Goal: Task Accomplishment & Management: Use online tool/utility

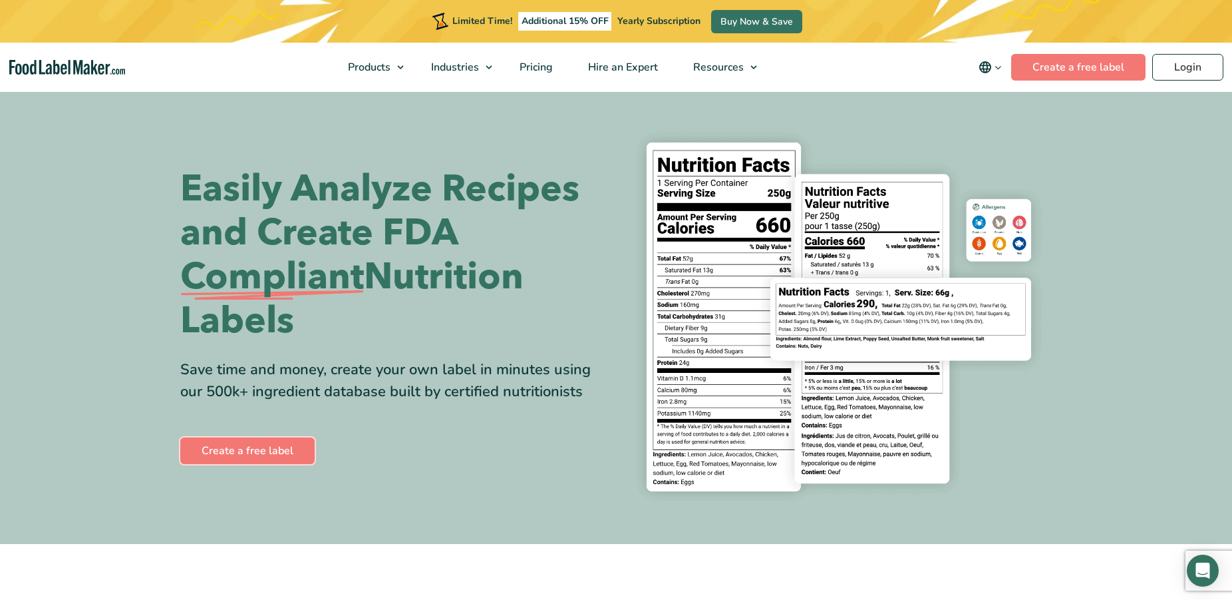
click at [252, 449] on link "Create a free label" at bounding box center [247, 450] width 134 height 27
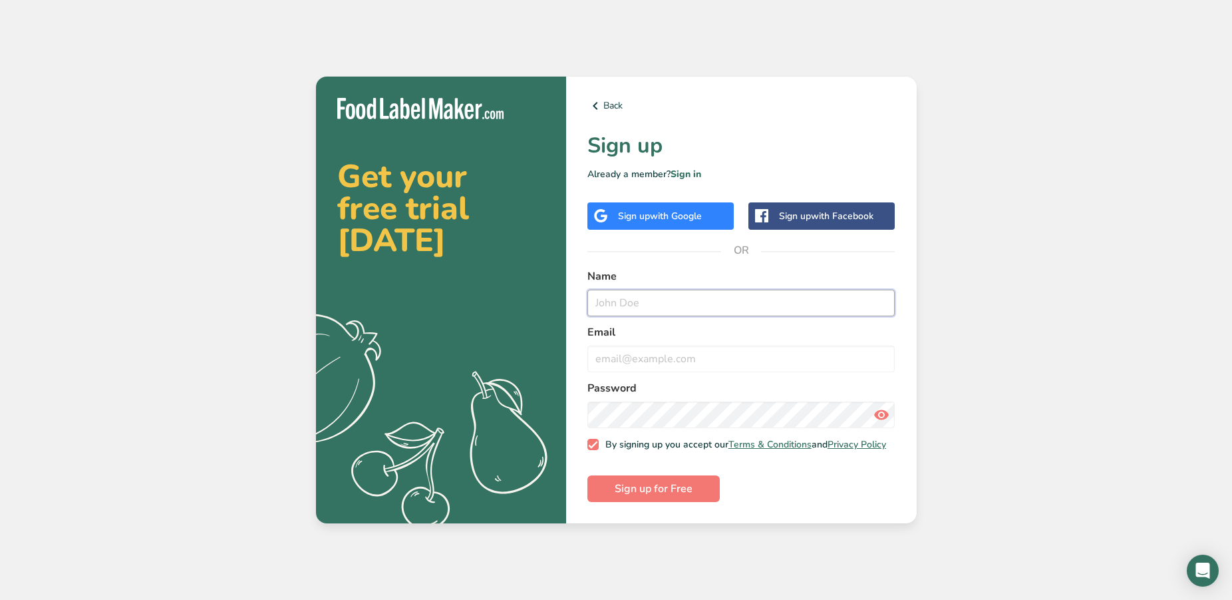
click at [639, 300] on input "text" at bounding box center [742, 302] width 308 height 27
type input "Brad MAry"
click at [588, 475] on button "Sign up for Free" at bounding box center [654, 488] width 132 height 27
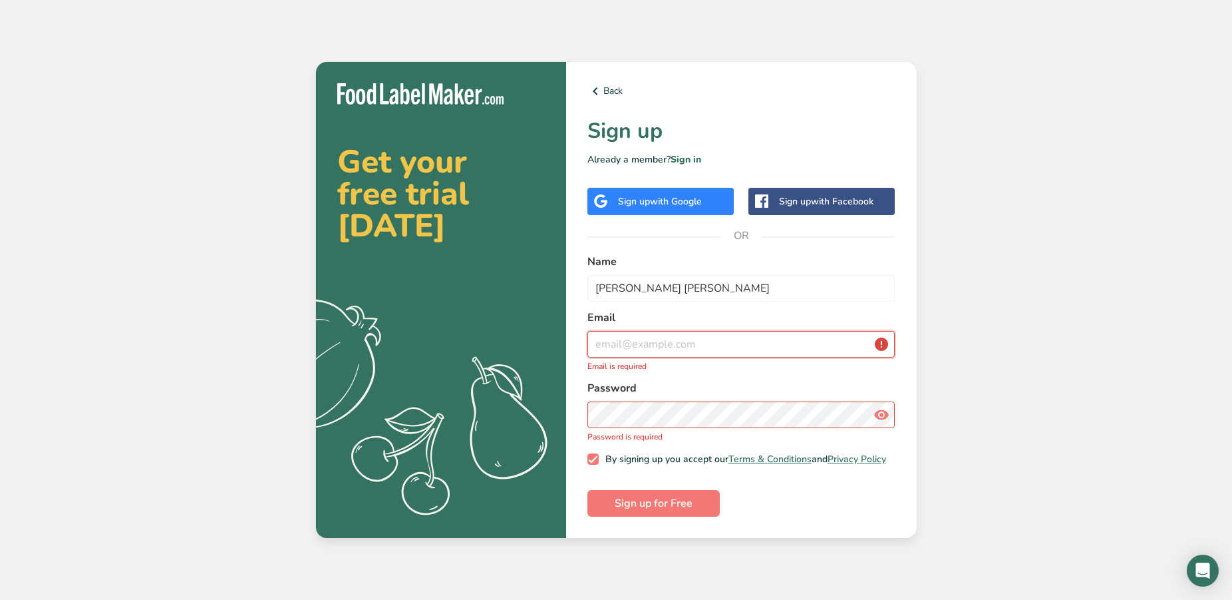
click at [598, 337] on input "email" at bounding box center [742, 344] width 308 height 27
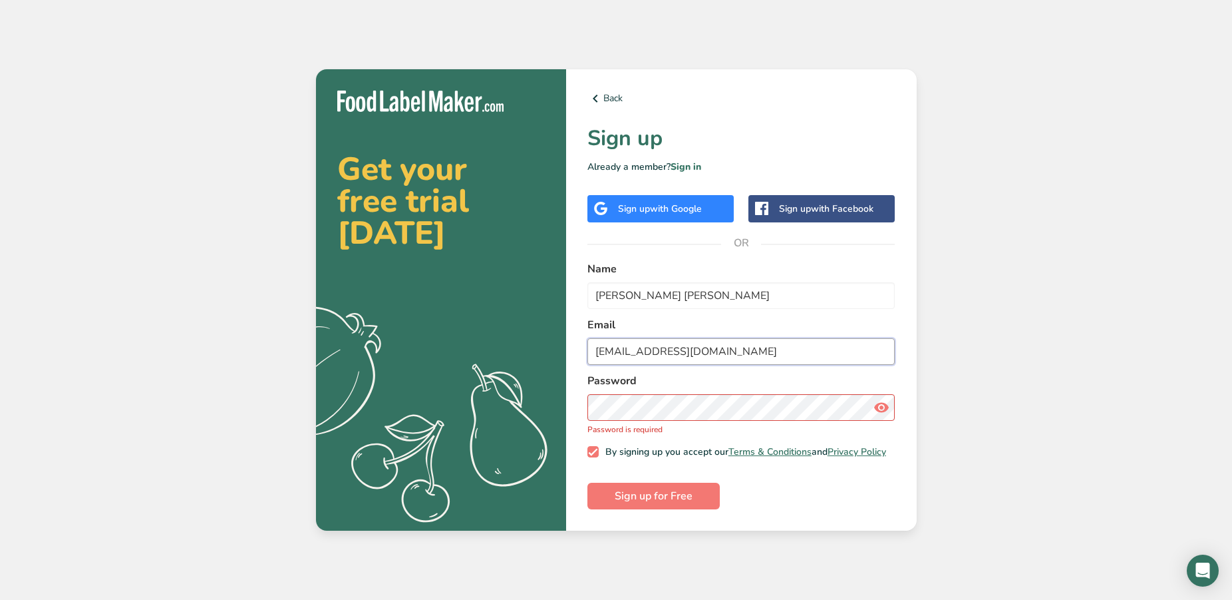
type input "bradm@hollandcontracting.com"
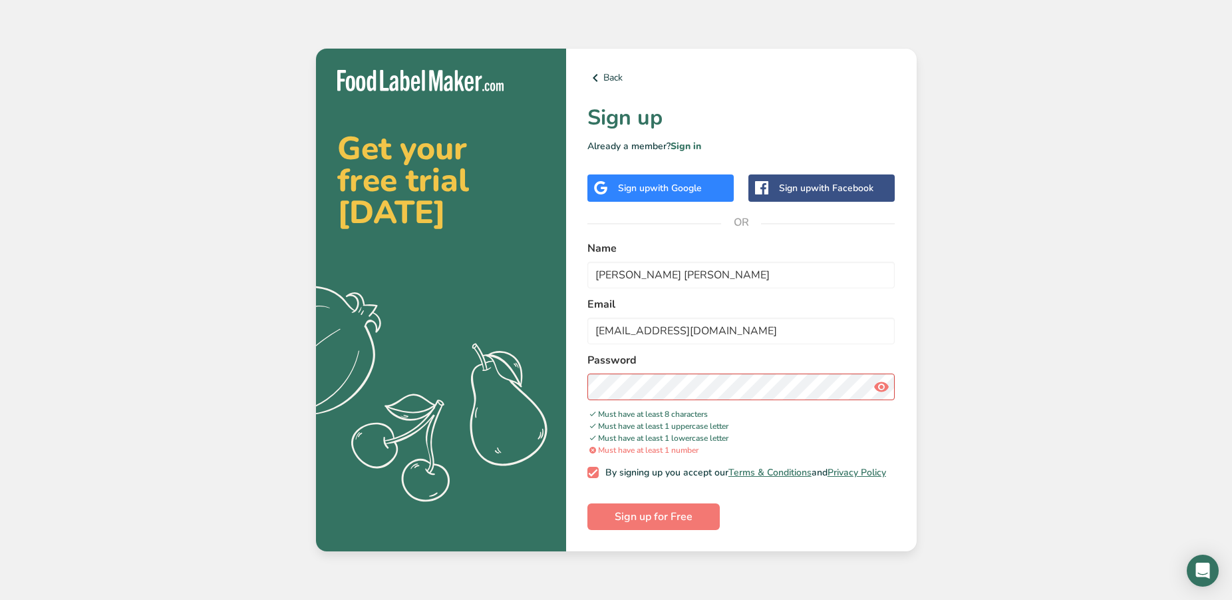
drag, startPoint x: 882, startPoint y: 381, endPoint x: 870, endPoint y: 403, distance: 25.6
click at [882, 382] on icon at bounding box center [882, 387] width 16 height 24
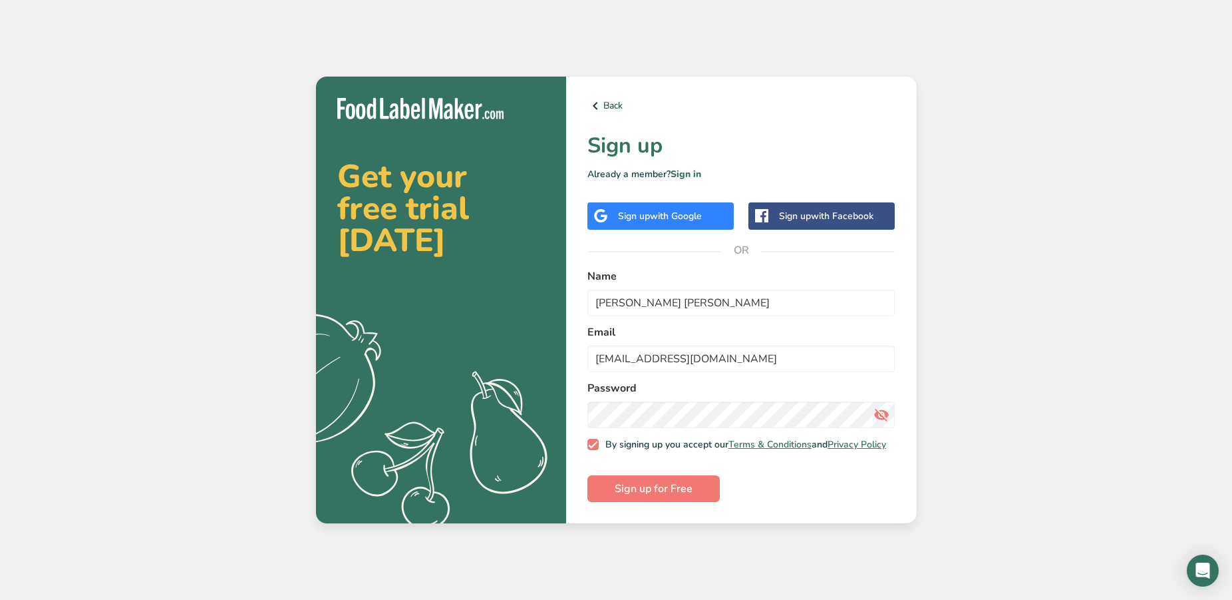
click at [156, 138] on div "Get your free trial today .a{fill:#f5f3ed;} Back Sign up Already a member? Sign…" at bounding box center [616, 300] width 1232 height 600
click at [636, 492] on span "Sign up for Free" at bounding box center [654, 488] width 78 height 16
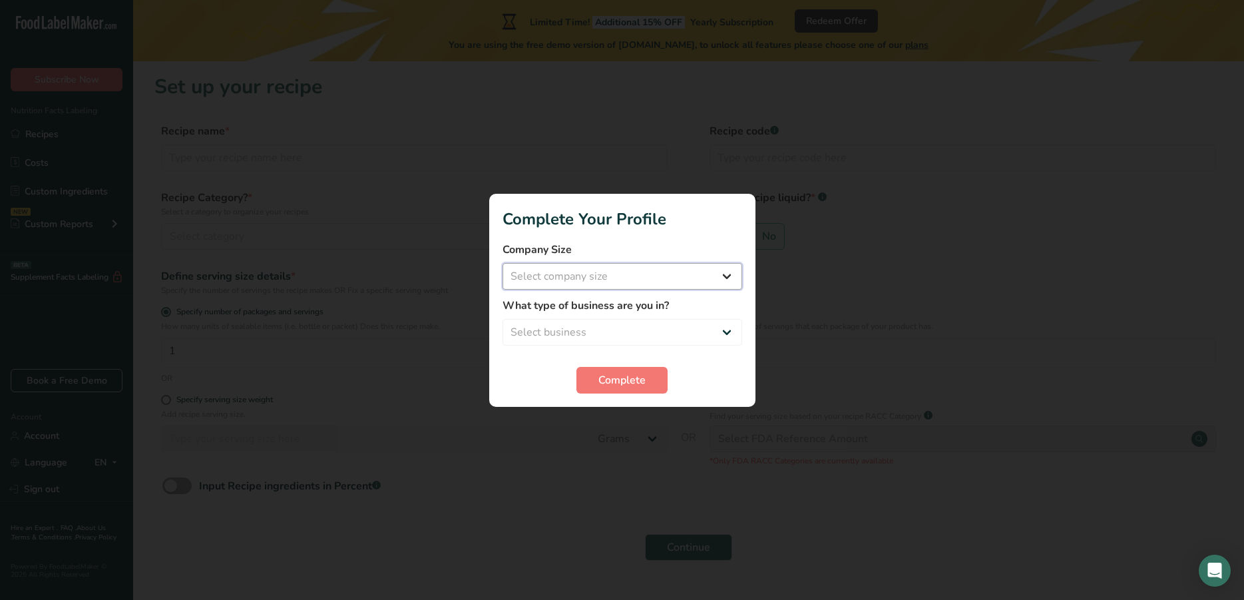
click at [502, 263] on select "Select company size Fewer than 10 Employees 10 to 50 Employees 51 to 500 Employ…" at bounding box center [622, 276] width 240 height 27
select select "1"
click option "Fewer than 10 Employees" at bounding box center [0, 0] width 0 height 0
click at [502, 319] on select "Select business Packaged Food Manufacturer Restaurant & Cafe Bakery Meal Plans …" at bounding box center [622, 332] width 240 height 27
select select "8"
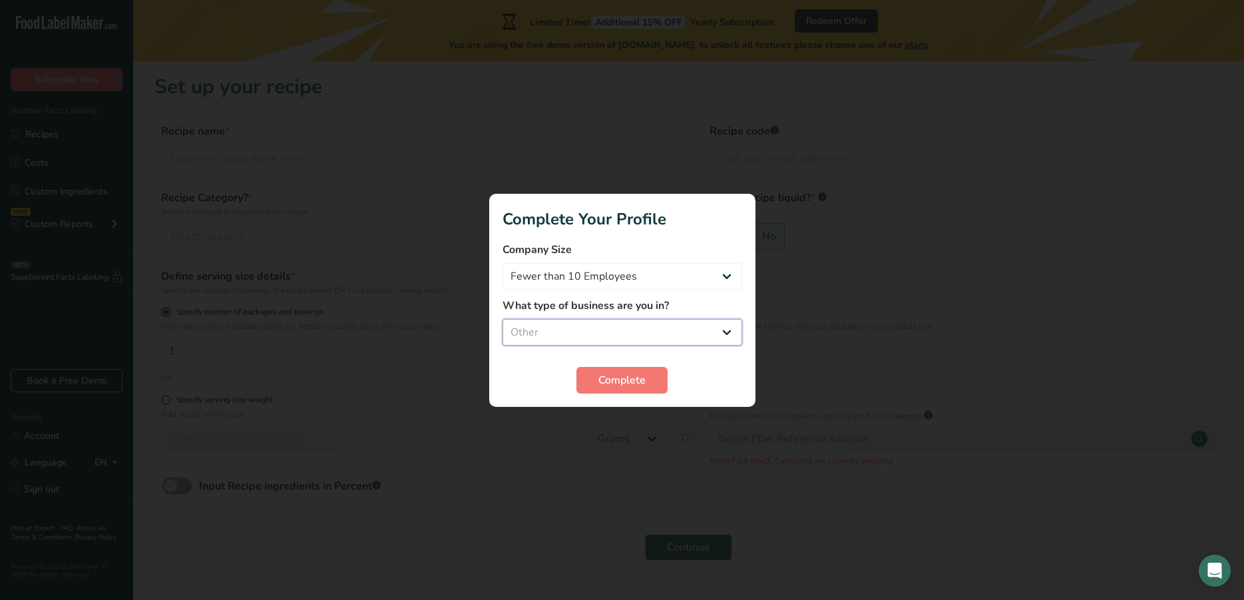
click option "Other" at bounding box center [0, 0] width 0 height 0
click at [614, 380] on span "Complete" at bounding box center [621, 380] width 47 height 16
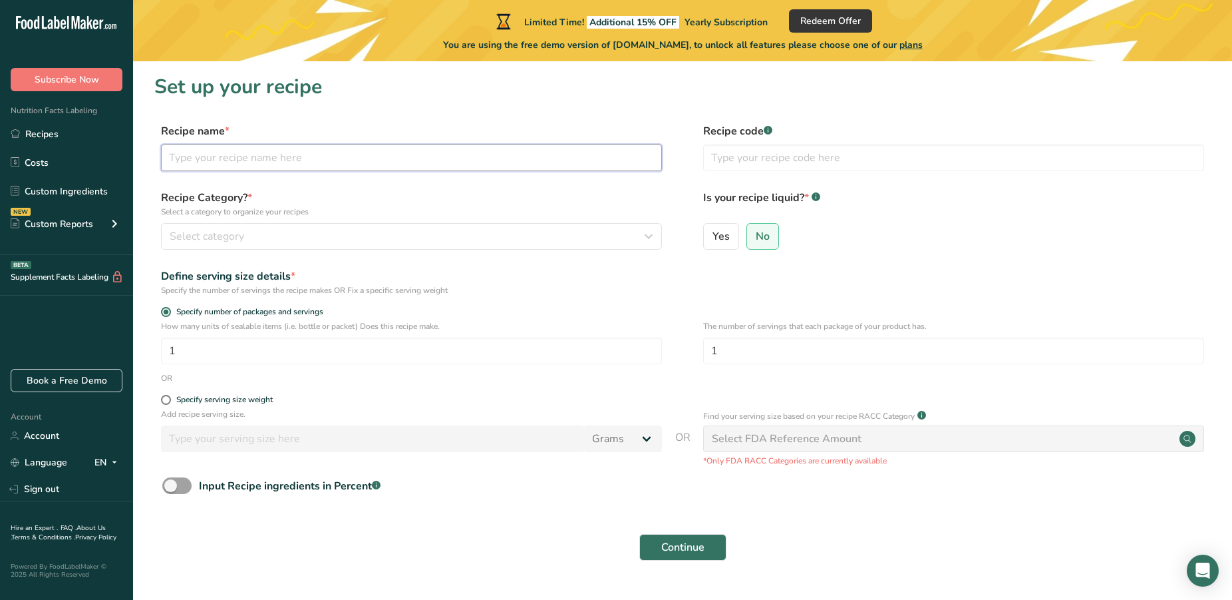
click at [325, 154] on input "text" at bounding box center [411, 157] width 501 height 27
type input "Twin trails Provisions fish breading"
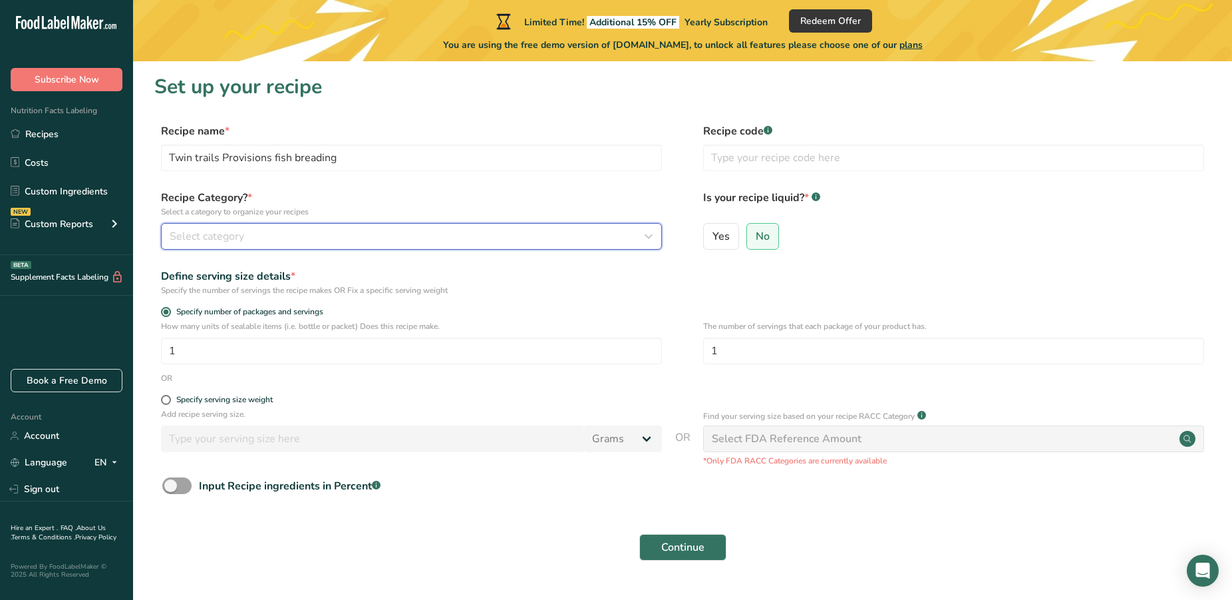
click at [518, 240] on div "Select category" at bounding box center [408, 236] width 476 height 16
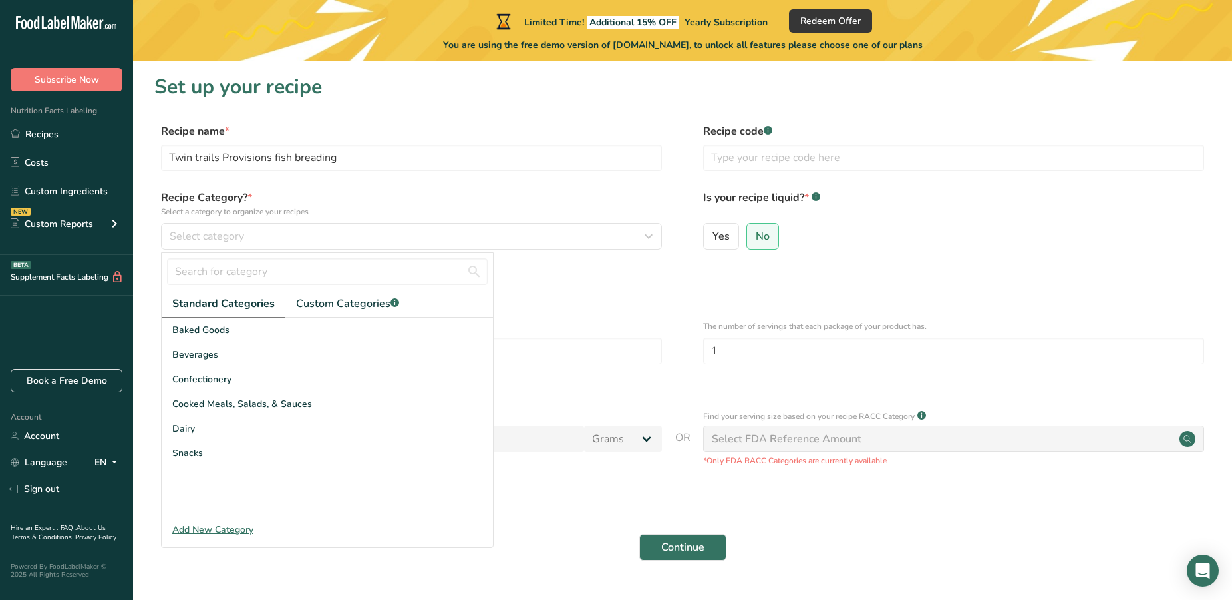
click at [242, 526] on div "Add New Category" at bounding box center [327, 529] width 331 height 14
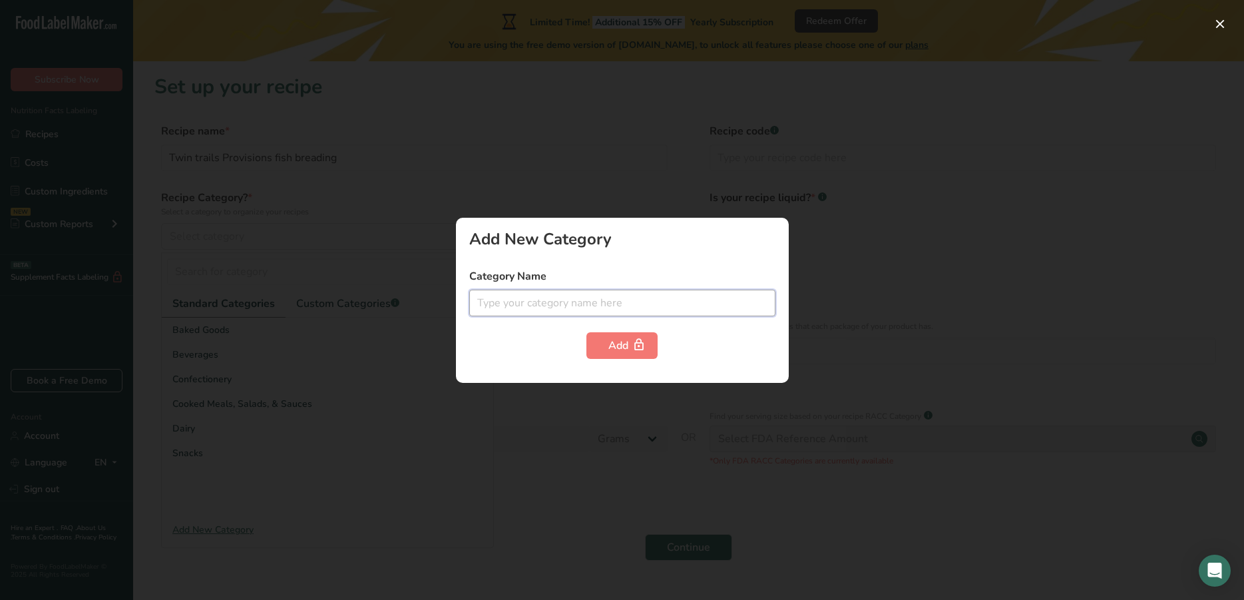
click at [508, 306] on input "text" at bounding box center [622, 302] width 306 height 27
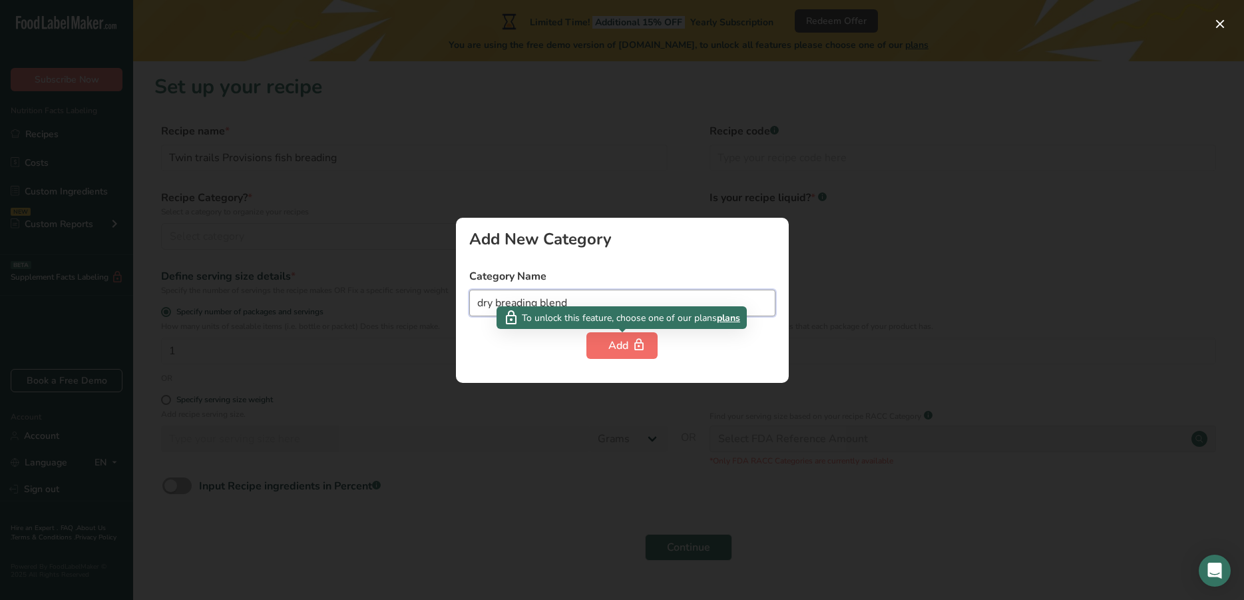
type input "dry breading blend"
click at [623, 349] on div "Add" at bounding box center [621, 345] width 27 height 16
click at [618, 343] on div "Add" at bounding box center [621, 345] width 27 height 16
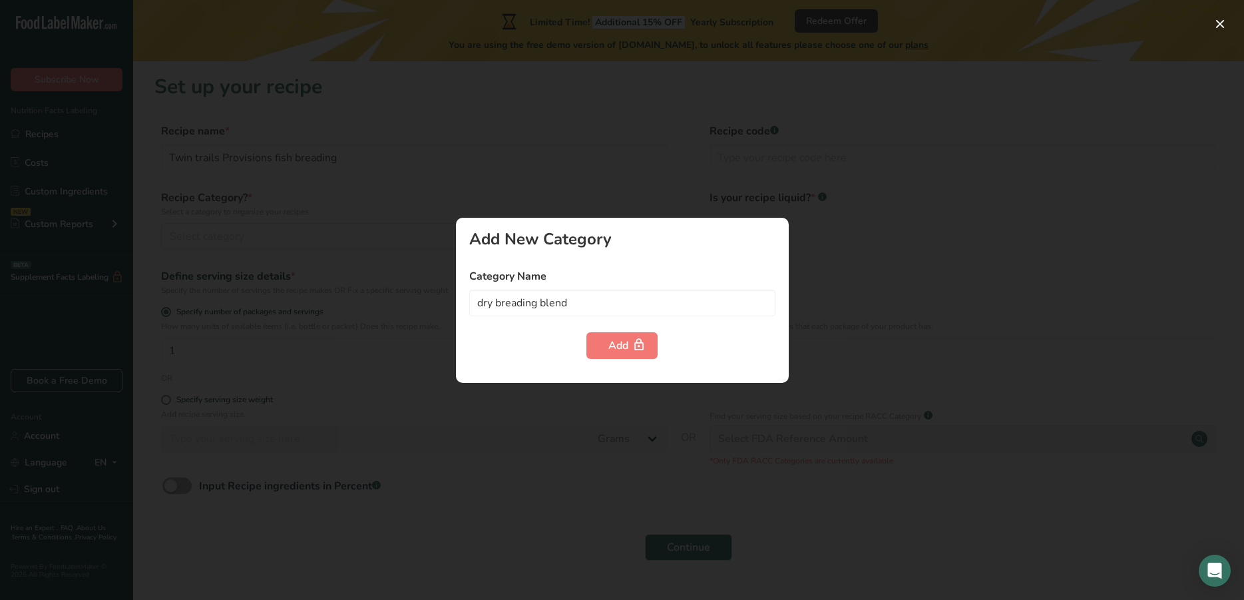
click at [822, 270] on div at bounding box center [622, 300] width 1244 height 600
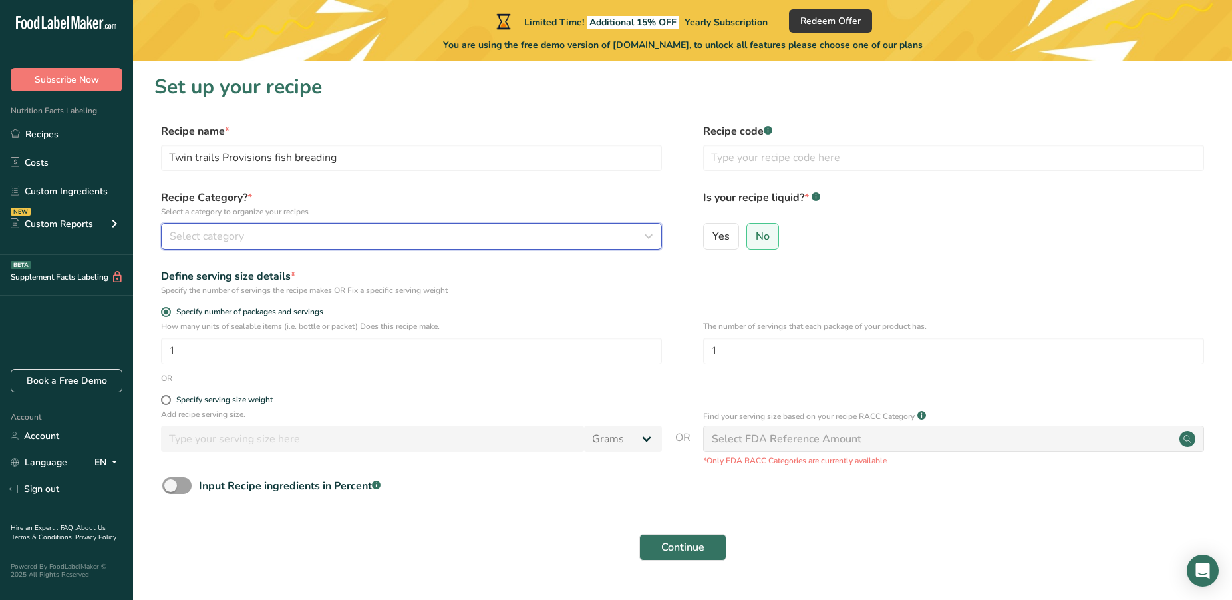
click at [271, 235] on div "Select category" at bounding box center [408, 236] width 476 height 16
